Goal: Transaction & Acquisition: Subscribe to service/newsletter

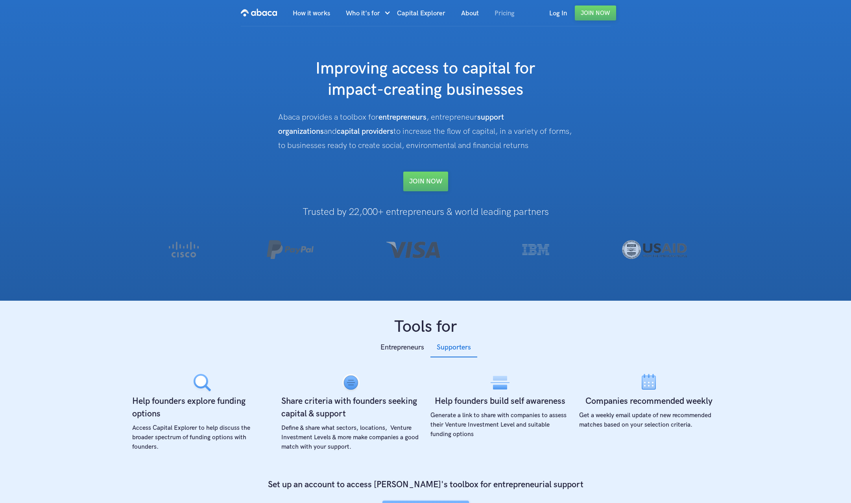
click at [510, 16] on link "Pricing" at bounding box center [505, 13] width 36 height 27
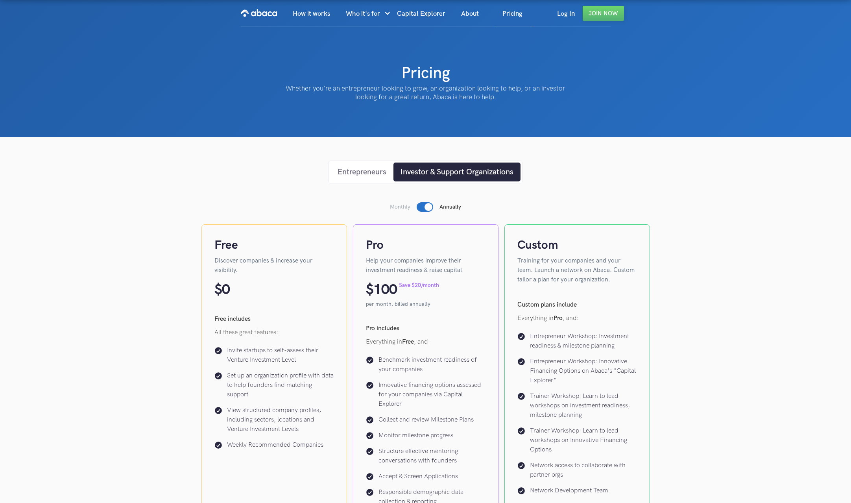
click at [372, 170] on div "Entrepreneurs" at bounding box center [361, 172] width 49 height 12
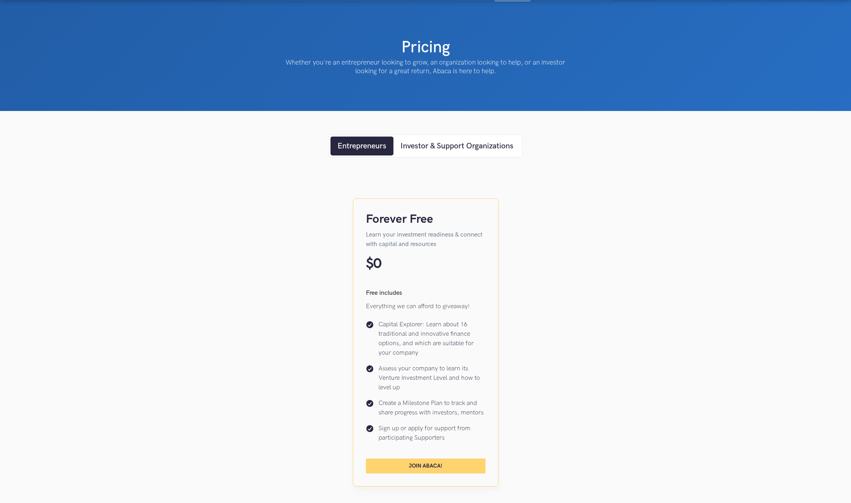
scroll to position [40, 0]
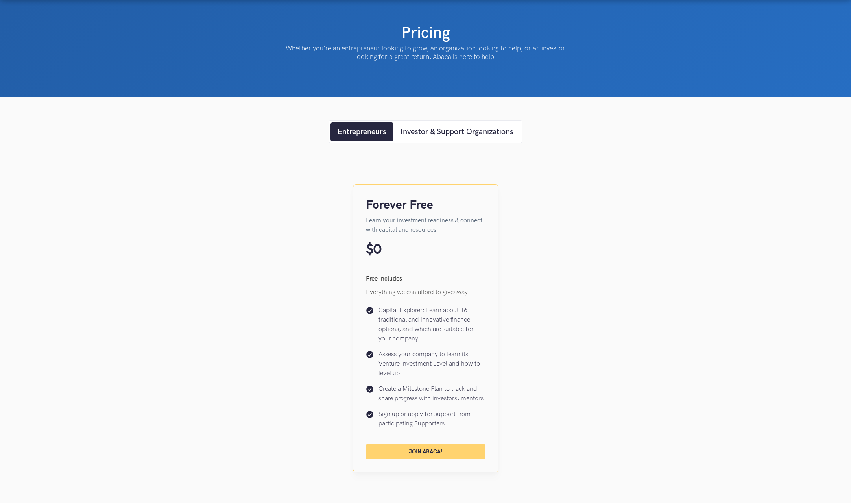
click at [408, 449] on link "Join Abaca!" at bounding box center [426, 451] width 120 height 15
